Goal: Task Accomplishment & Management: Use online tool/utility

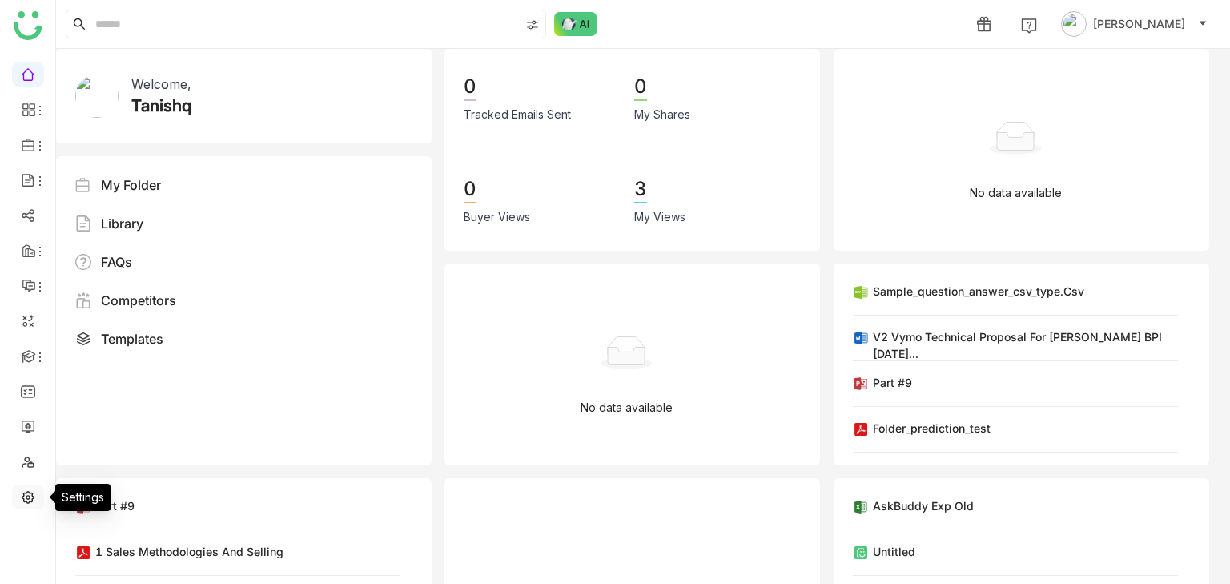
click at [31, 500] on link at bounding box center [28, 496] width 14 height 14
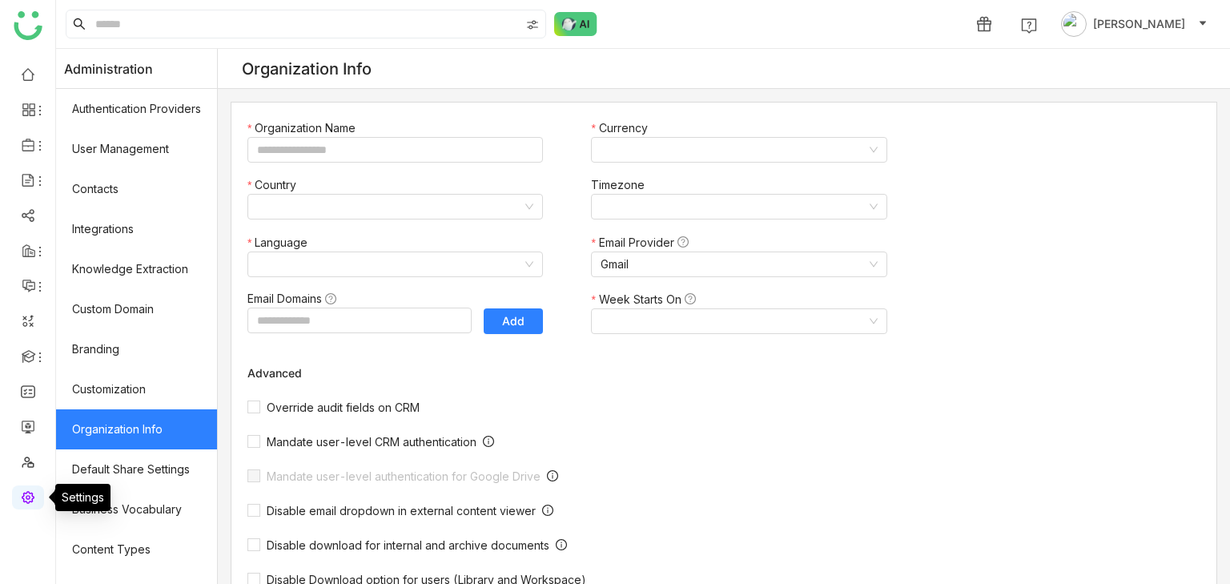
type input "*******"
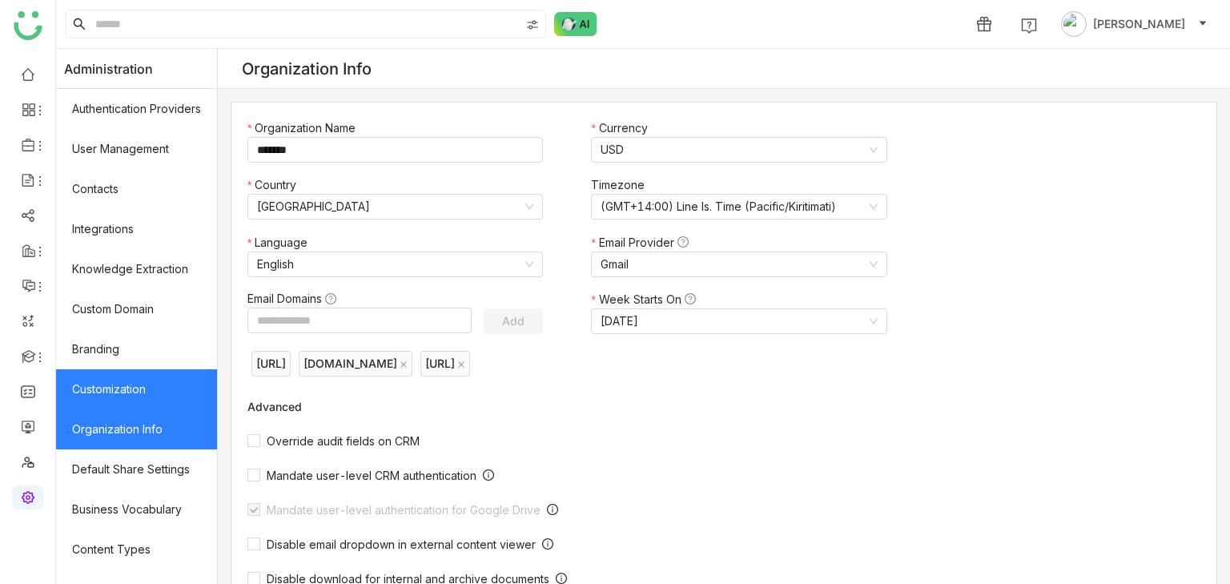
scroll to position [266, 0]
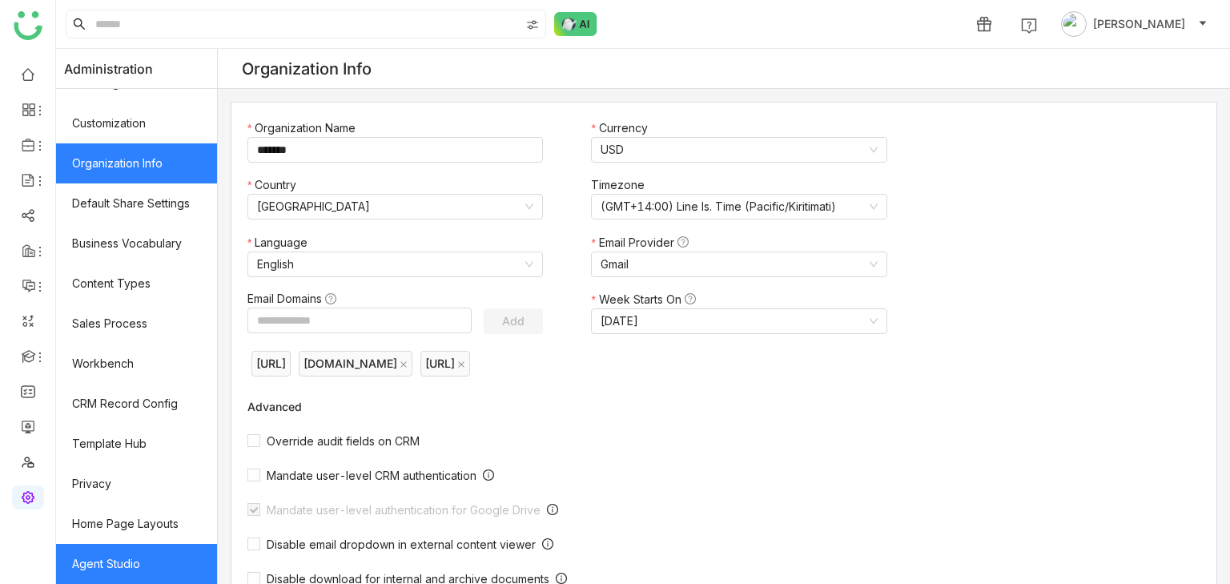
click at [139, 544] on link "Agent Studio" at bounding box center [136, 564] width 161 height 40
click at [153, 557] on link "Agent Studio" at bounding box center [136, 564] width 161 height 40
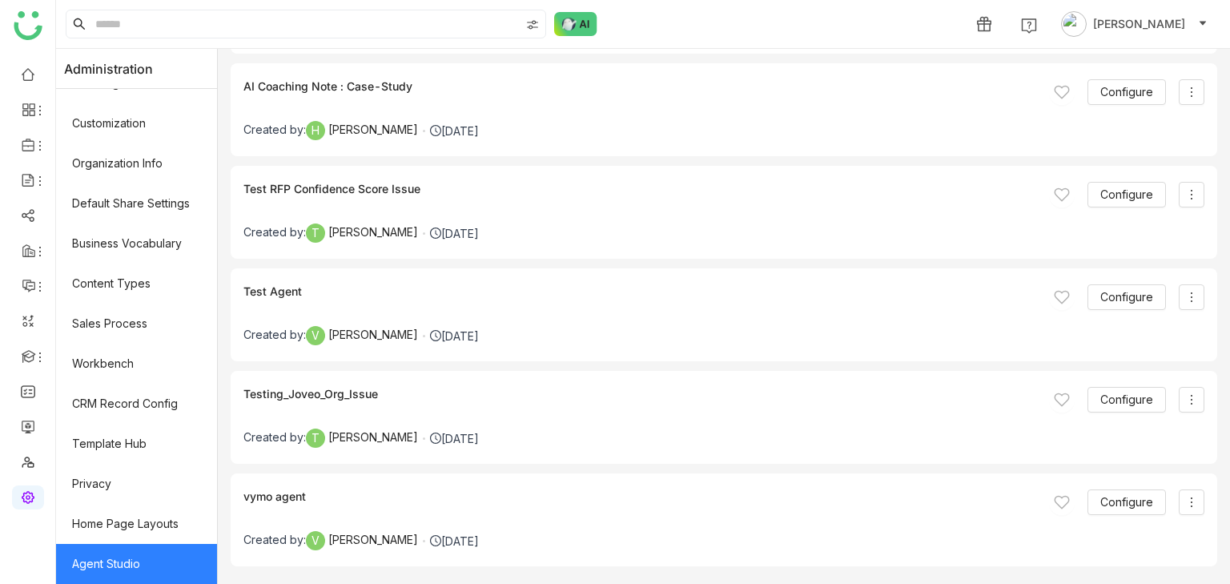
scroll to position [5813, 0]
click at [475, 398] on button "Configure" at bounding box center [1127, 401] width 78 height 26
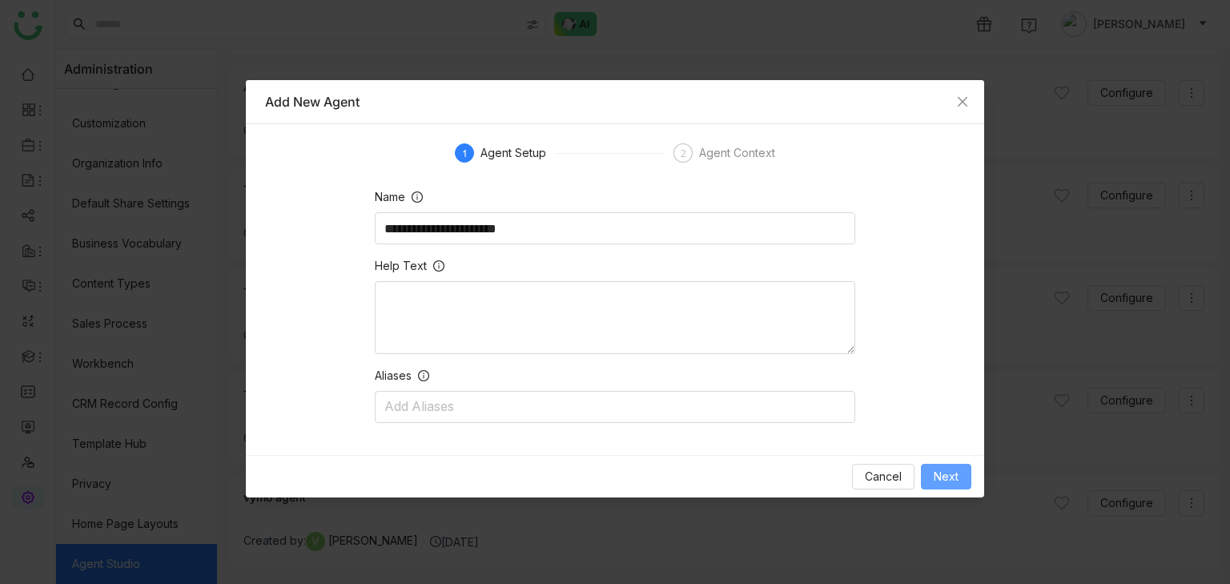
click at [475, 474] on span "Next" at bounding box center [946, 477] width 25 height 18
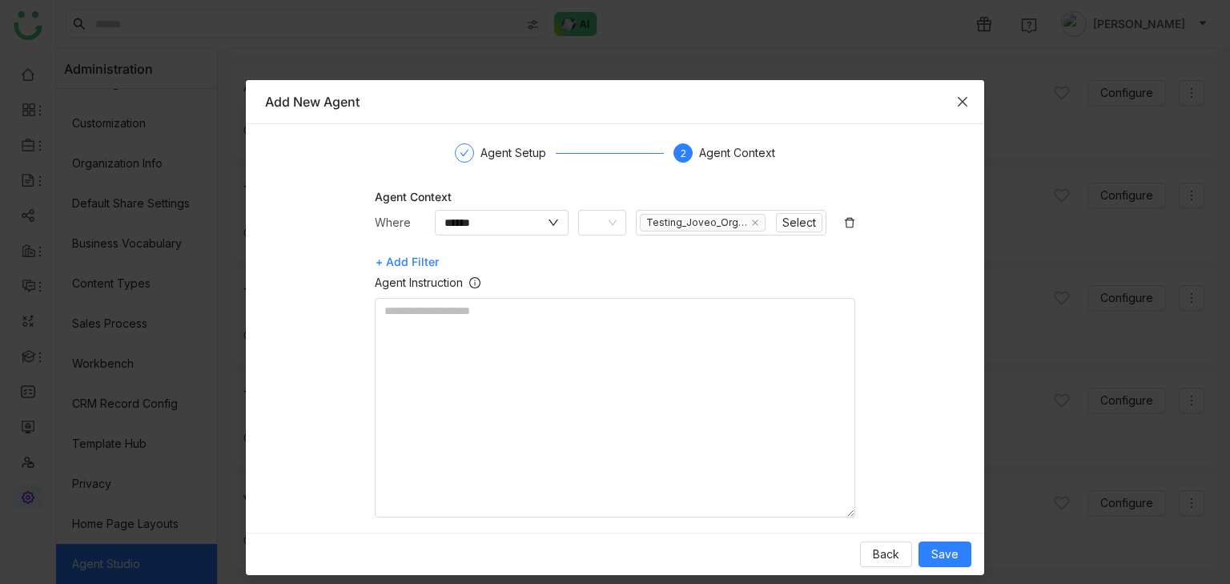
click at [475, 99] on icon "Close" at bounding box center [962, 101] width 13 height 13
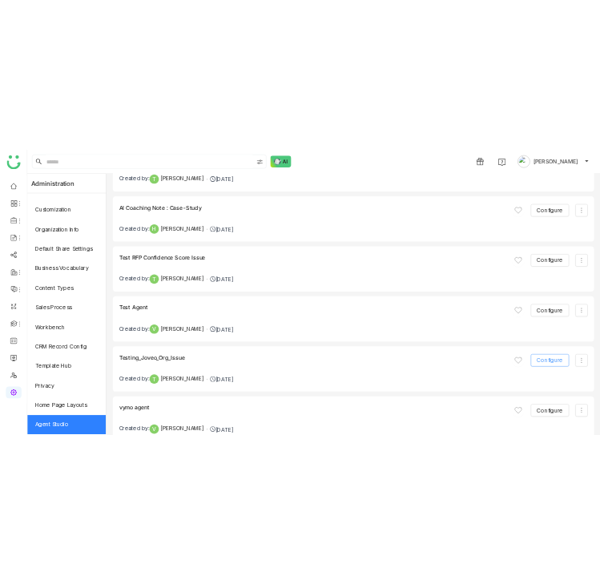
scroll to position [5781, 0]
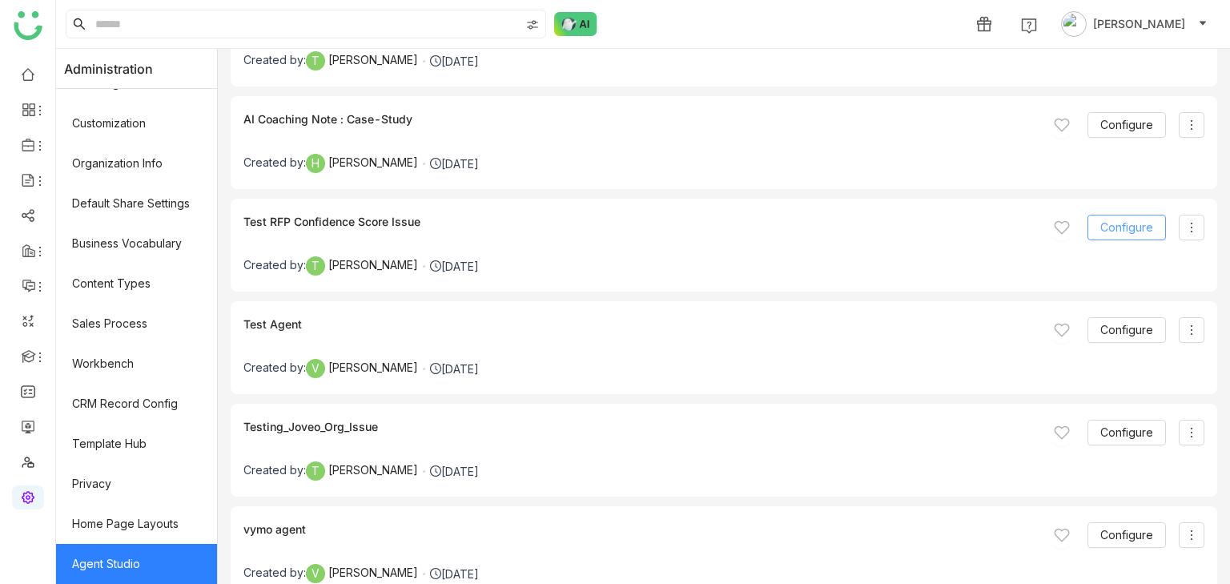
click at [475, 231] on span "Configure" at bounding box center [1126, 228] width 53 height 18
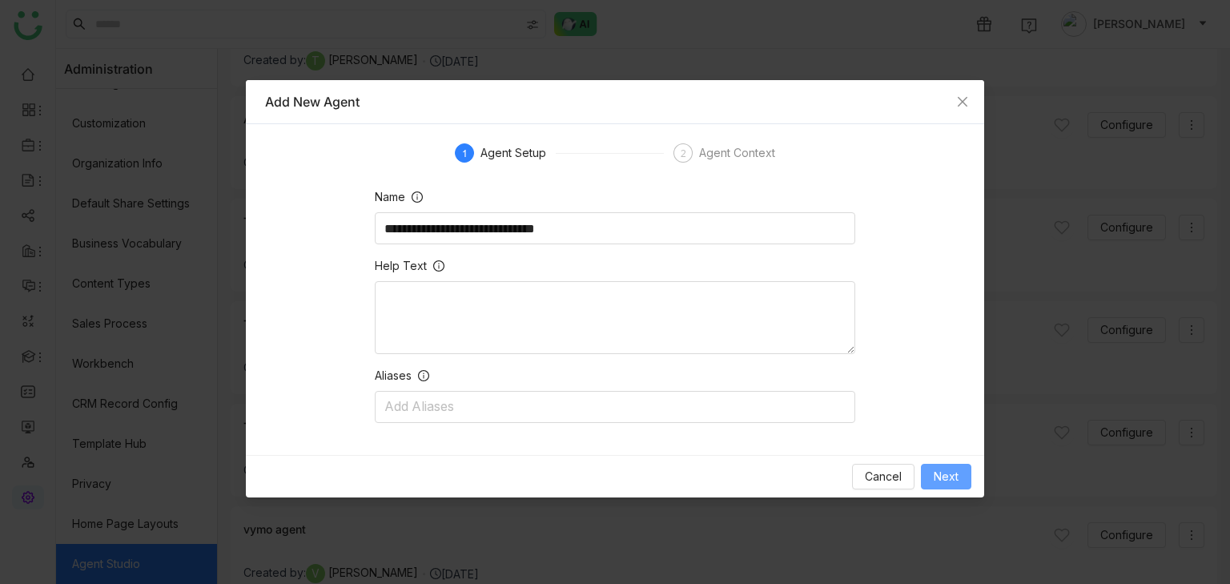
click at [475, 482] on button "Next" at bounding box center [946, 477] width 50 height 26
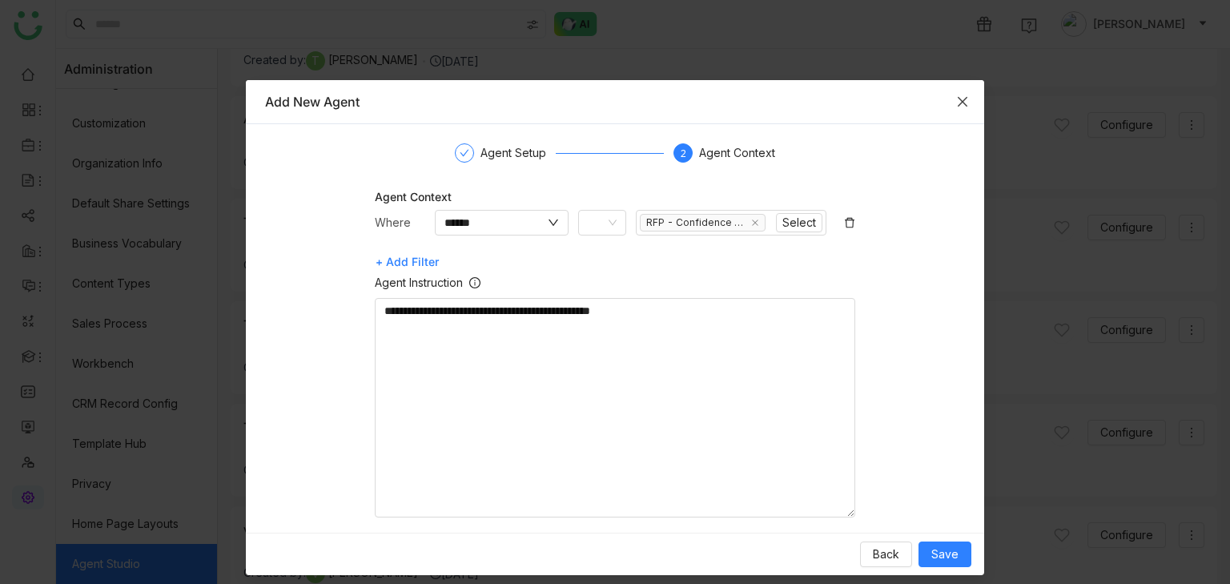
click at [475, 98] on span "Close" at bounding box center [962, 101] width 43 height 43
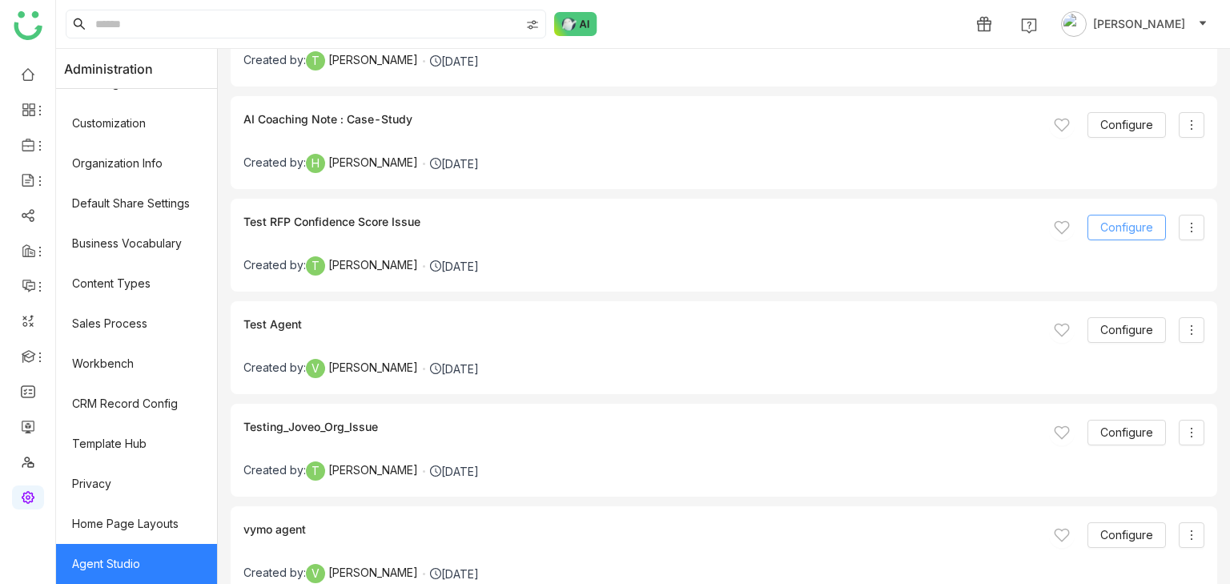
click at [475, 224] on span "Configure" at bounding box center [1126, 228] width 53 height 18
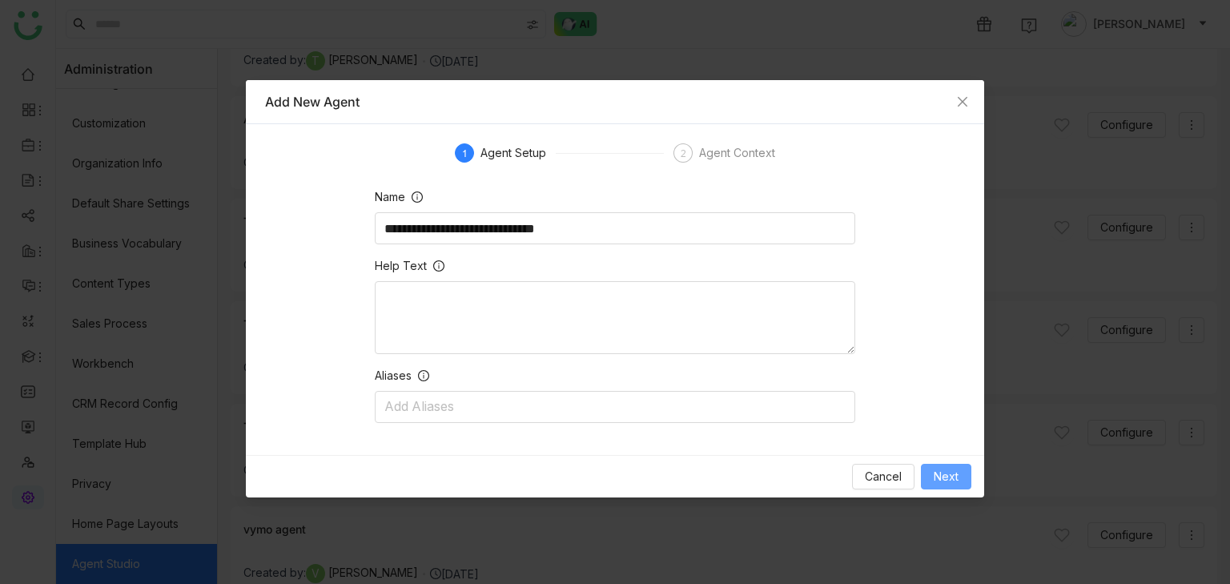
click at [475, 480] on button "Next" at bounding box center [946, 477] width 50 height 26
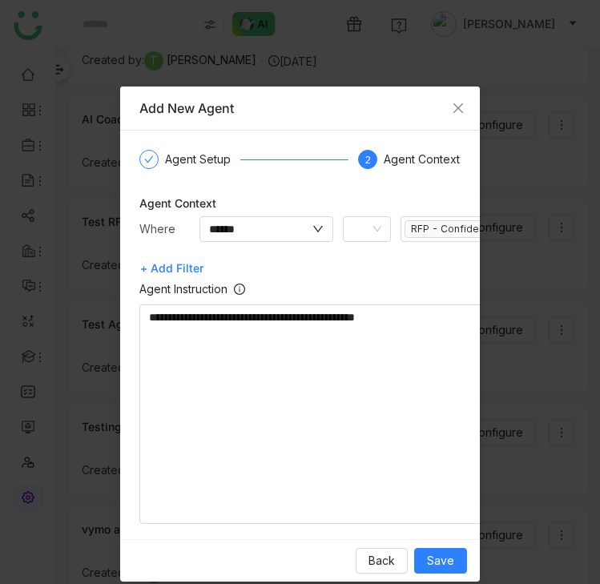
scroll to position [0, 0]
click at [433, 557] on span "Save" at bounding box center [440, 561] width 27 height 18
